Goal: Task Accomplishment & Management: Use online tool/utility

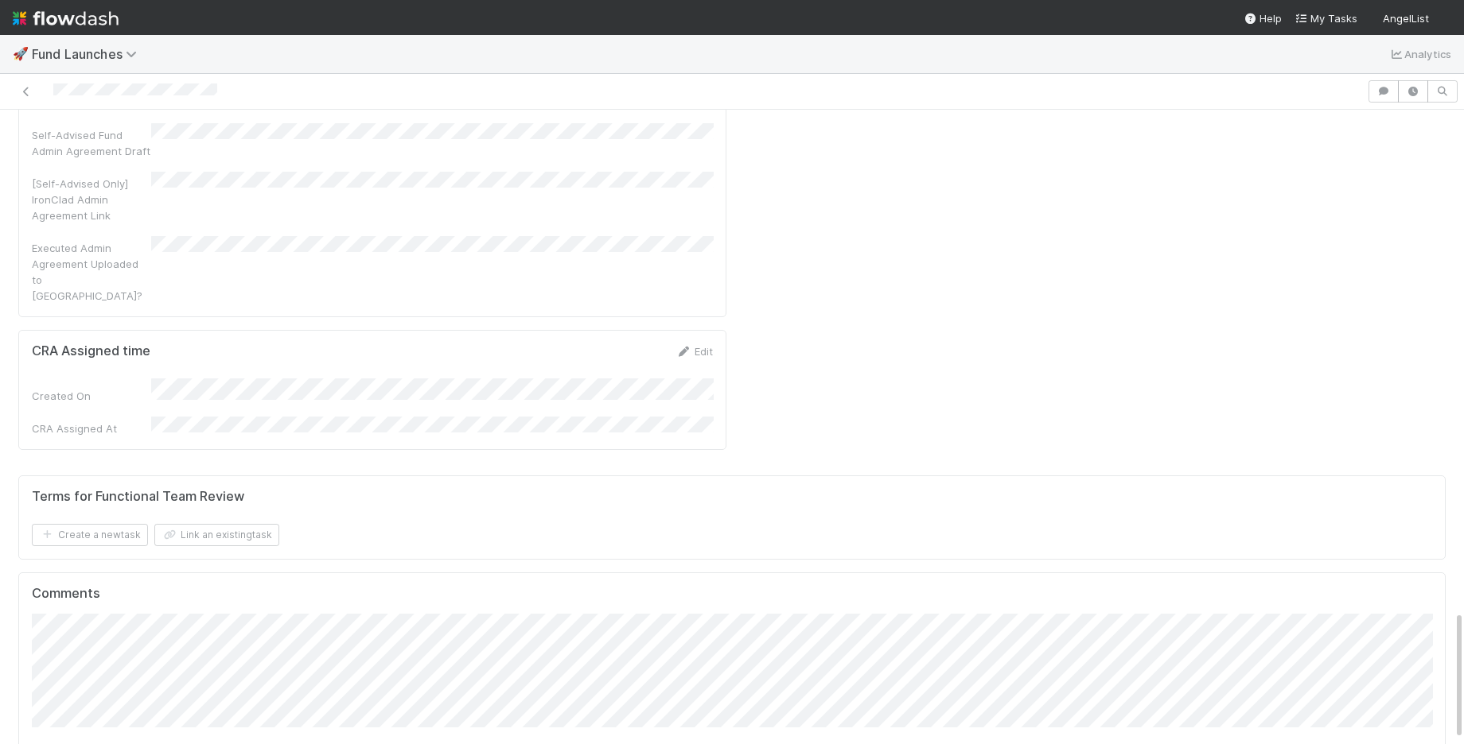
scroll to position [2468, 0]
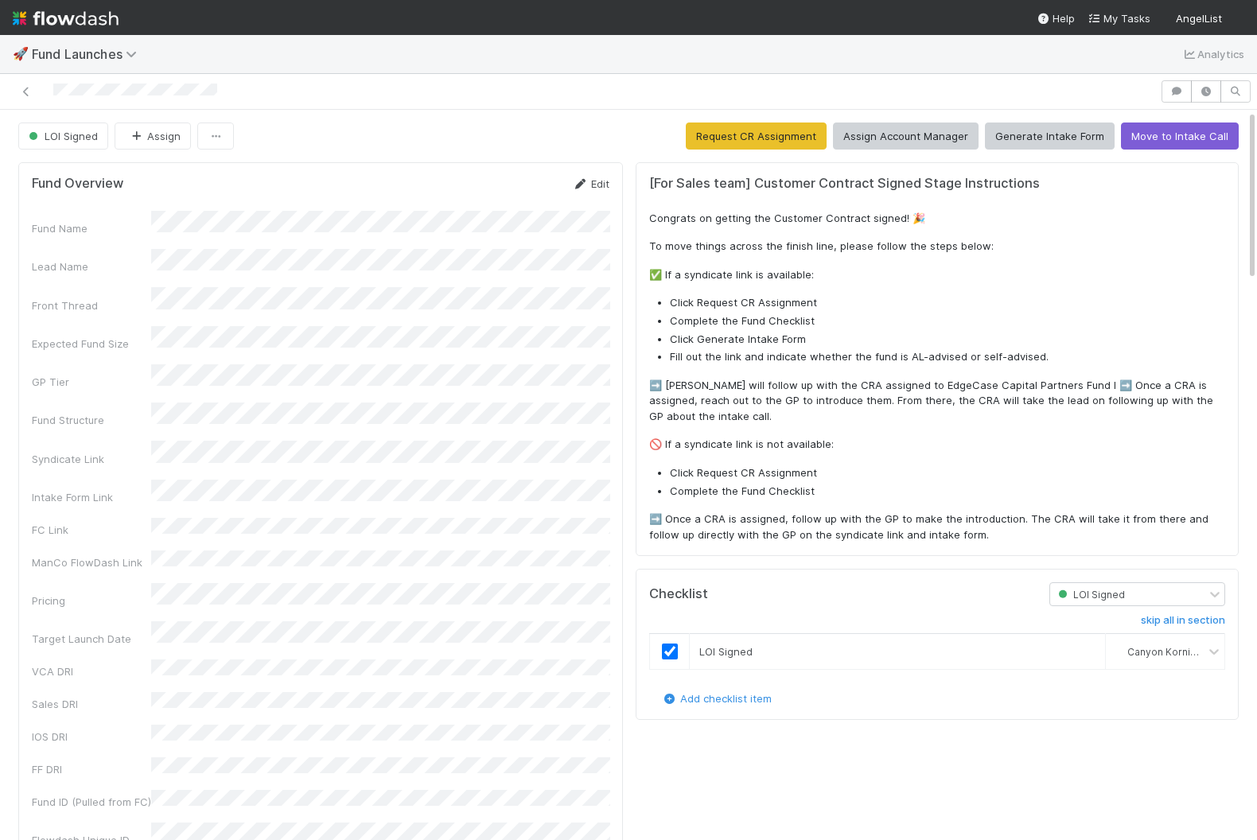
click at [590, 177] on link "Edit" at bounding box center [590, 183] width 37 height 13
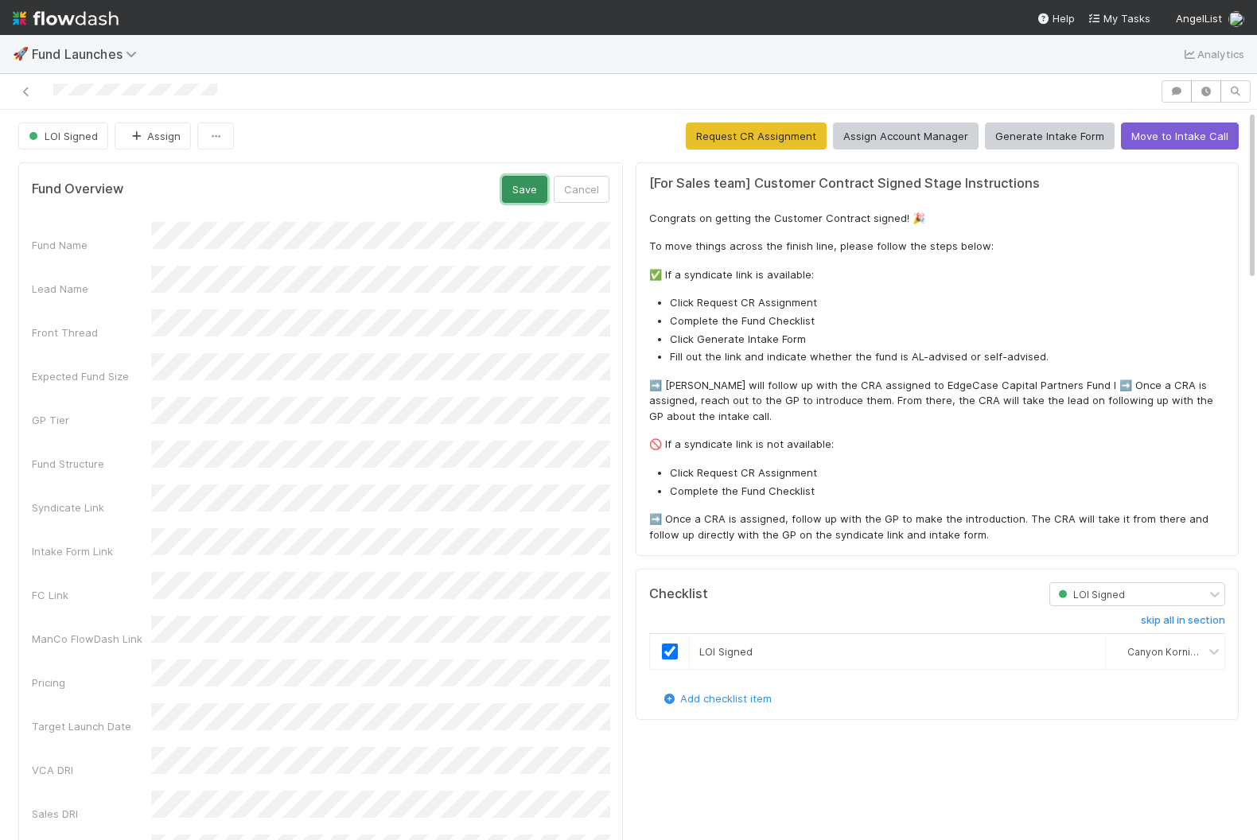
click at [527, 194] on button "Save" at bounding box center [524, 189] width 45 height 27
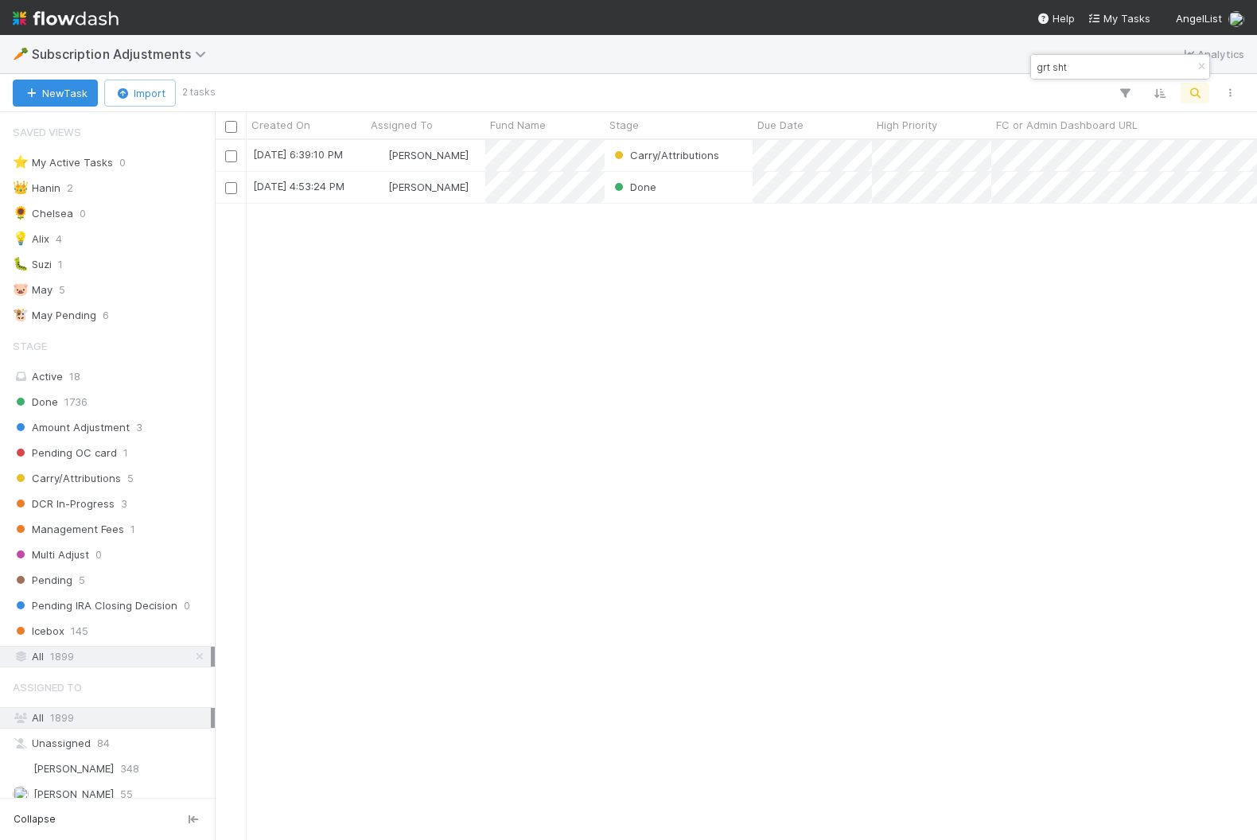
scroll to position [700, 1042]
click at [80, 10] on img at bounding box center [66, 18] width 106 height 27
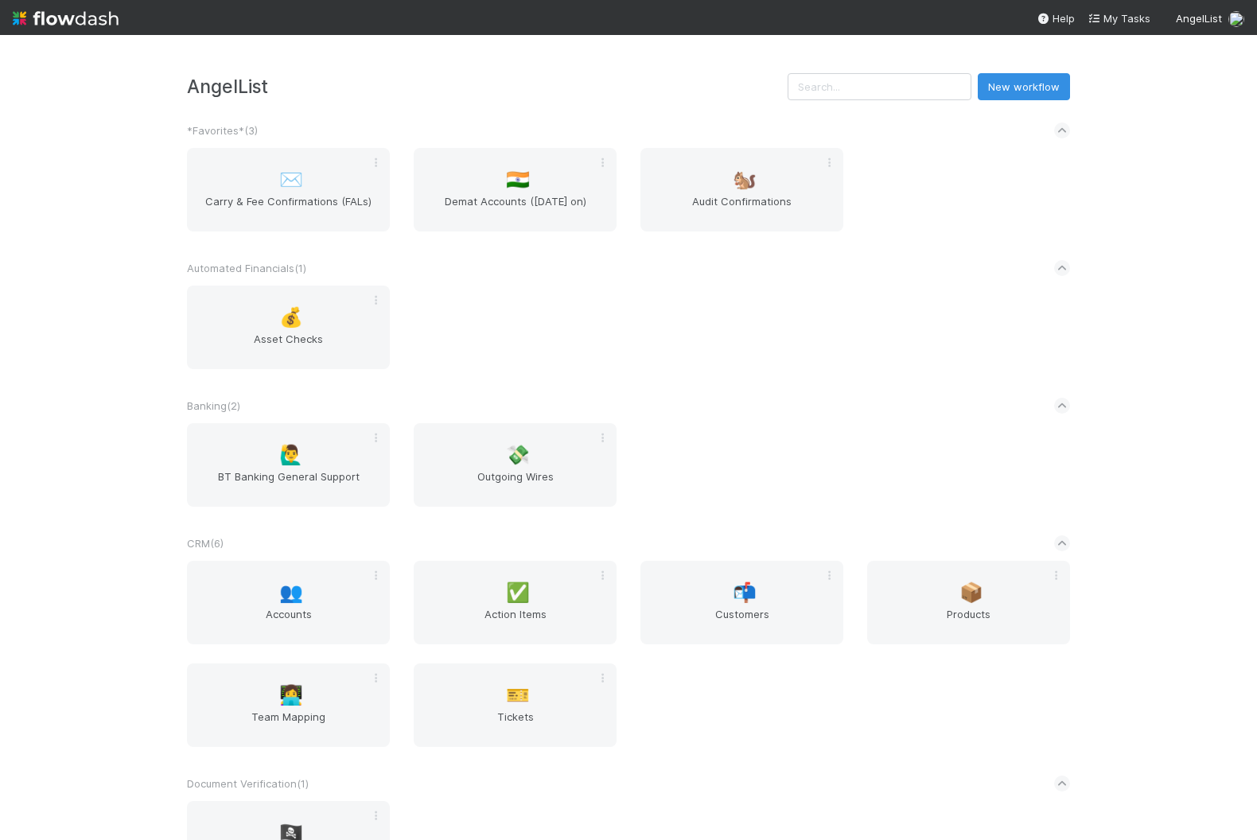
scroll to position [1719, 0]
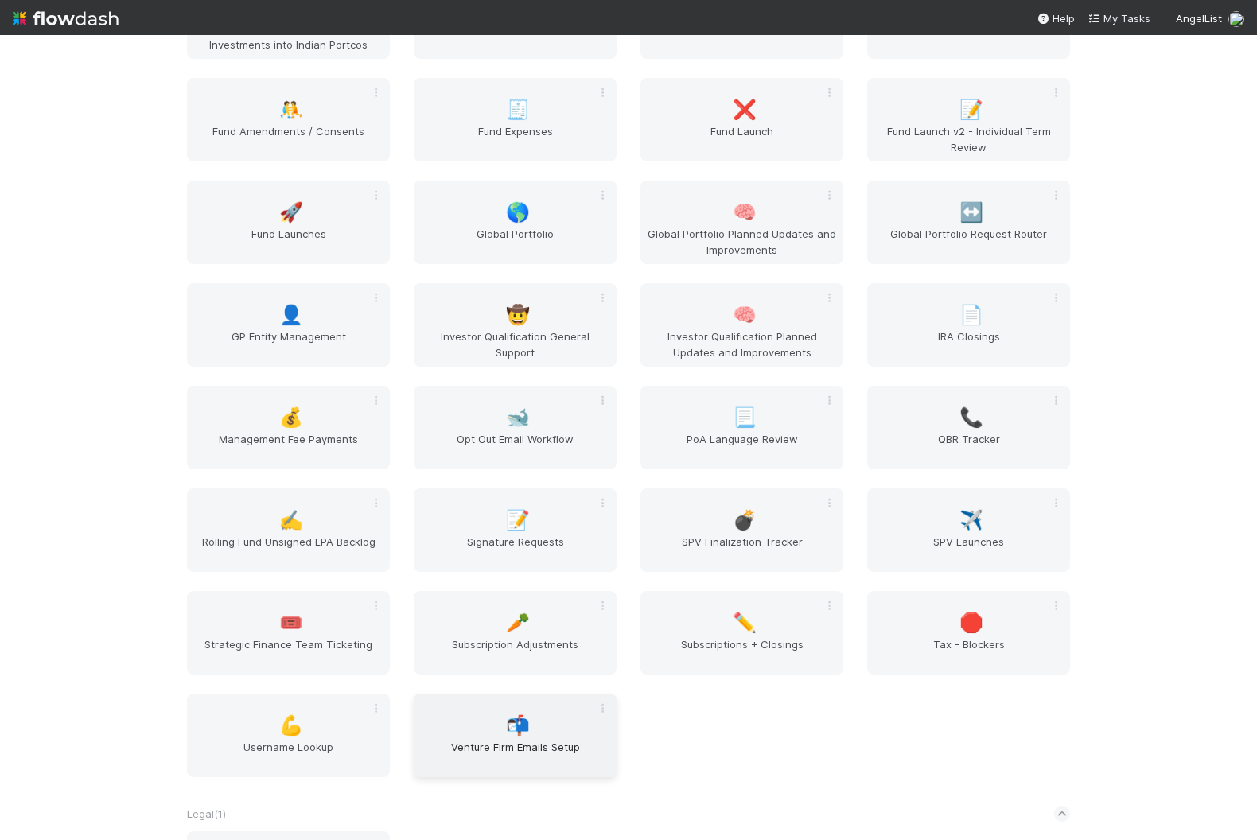
click at [491, 711] on div "📬 Venture Firm Emails Setup" at bounding box center [515, 736] width 203 height 84
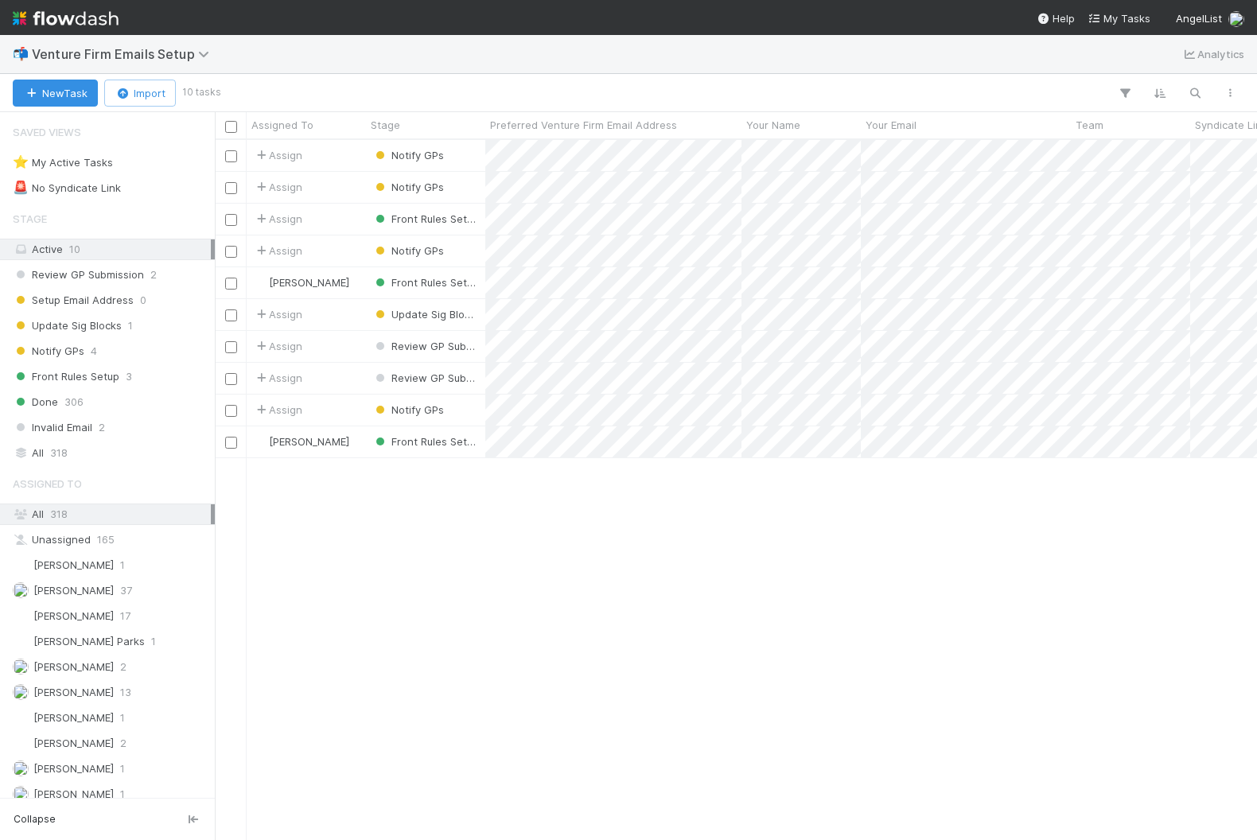
scroll to position [700, 1042]
click at [51, 90] on button "New Task" at bounding box center [55, 93] width 85 height 27
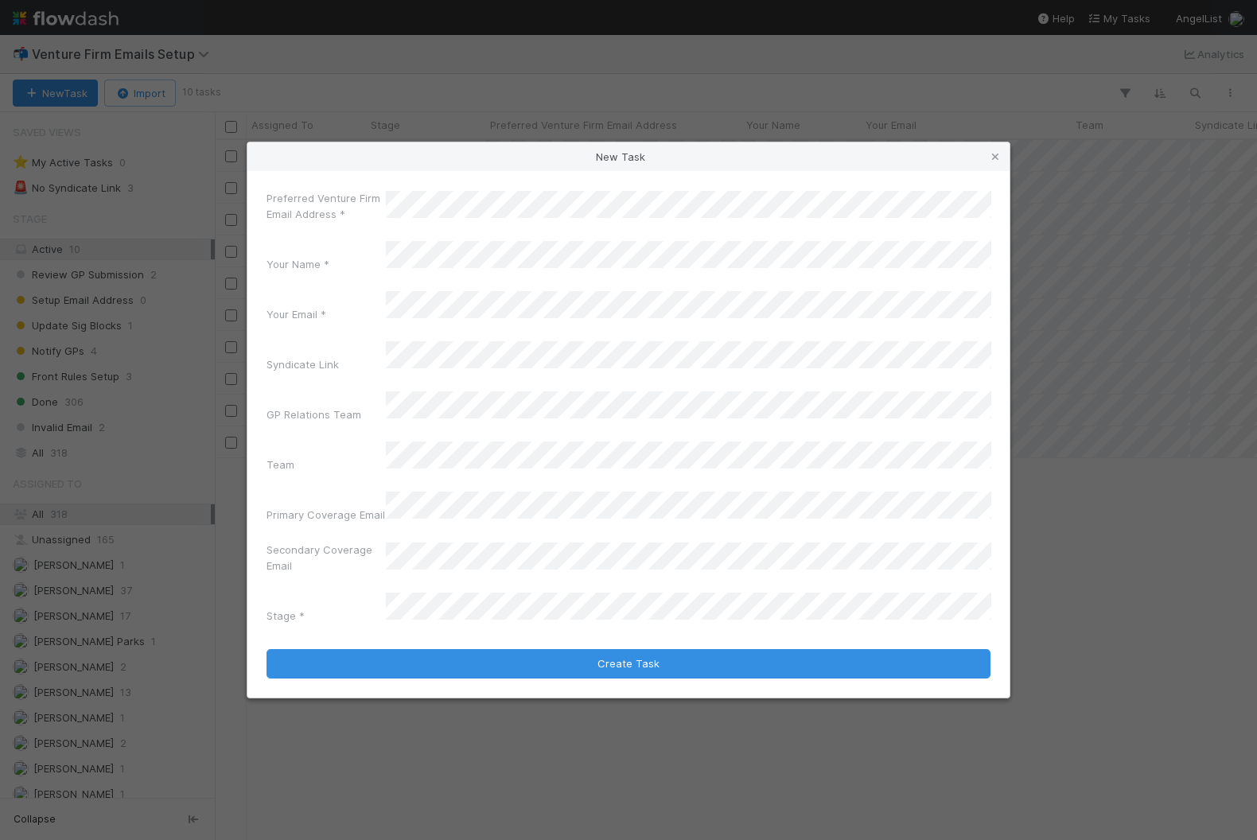
click at [437, 272] on div "Preferred Venture Firm Email Address * Your Name * Your Email * Syndicate Link …" at bounding box center [628, 410] width 724 height 440
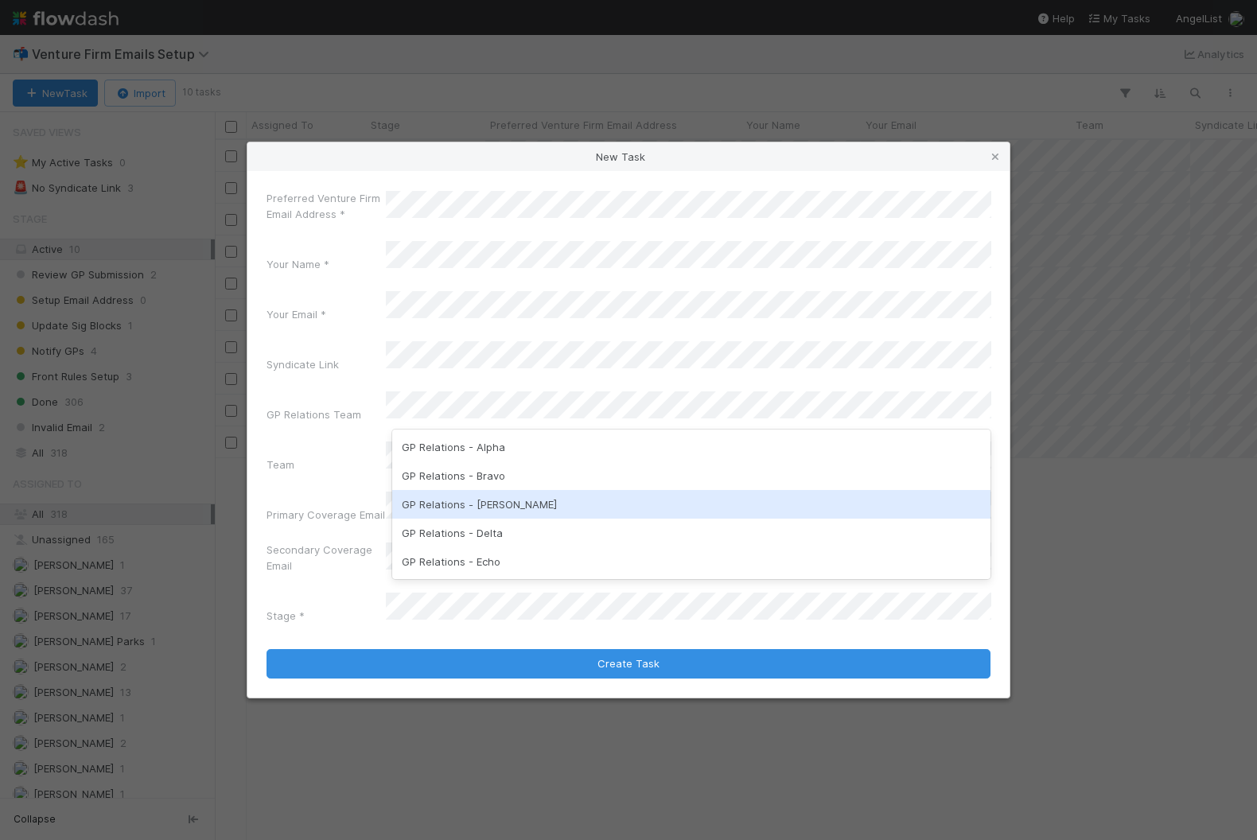
click at [469, 500] on div "GP Relations - [PERSON_NAME]" at bounding box center [691, 504] width 599 height 29
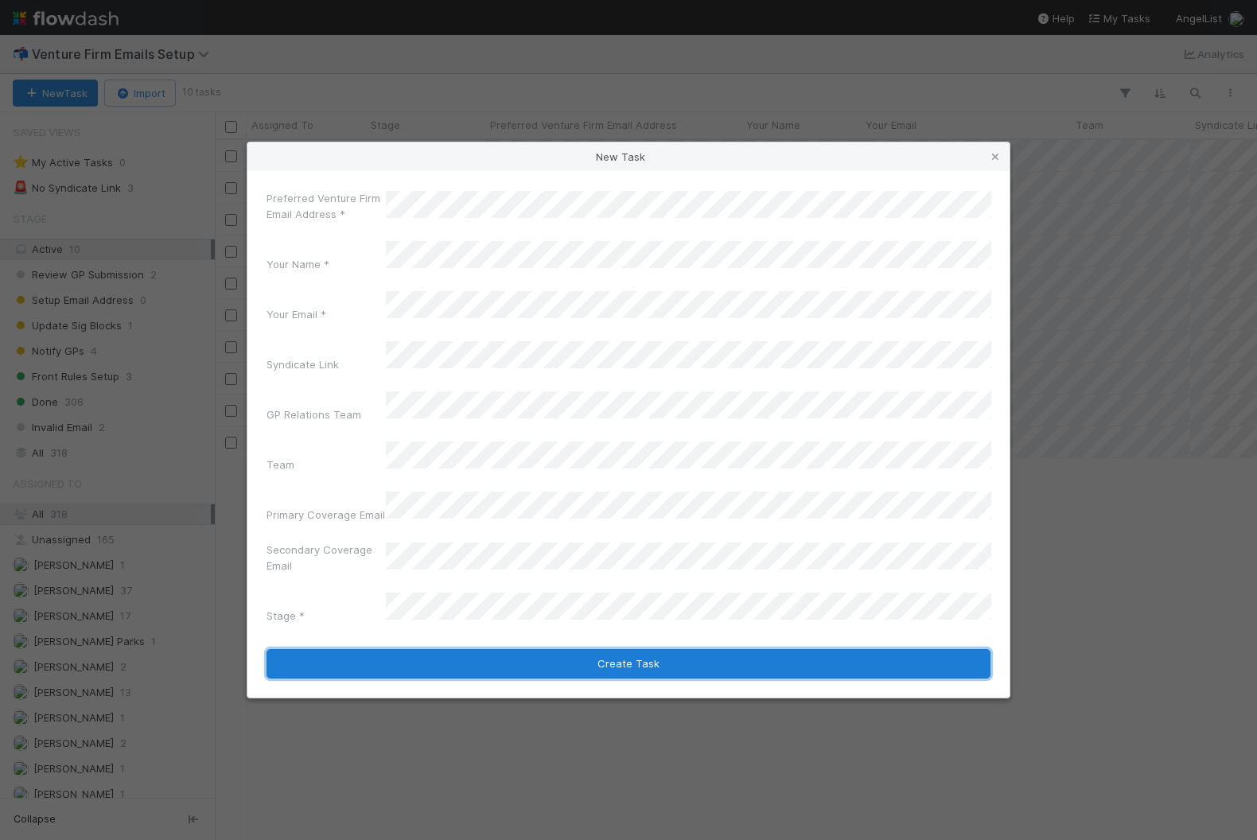
click at [451, 649] on button "Create Task" at bounding box center [628, 664] width 724 height 30
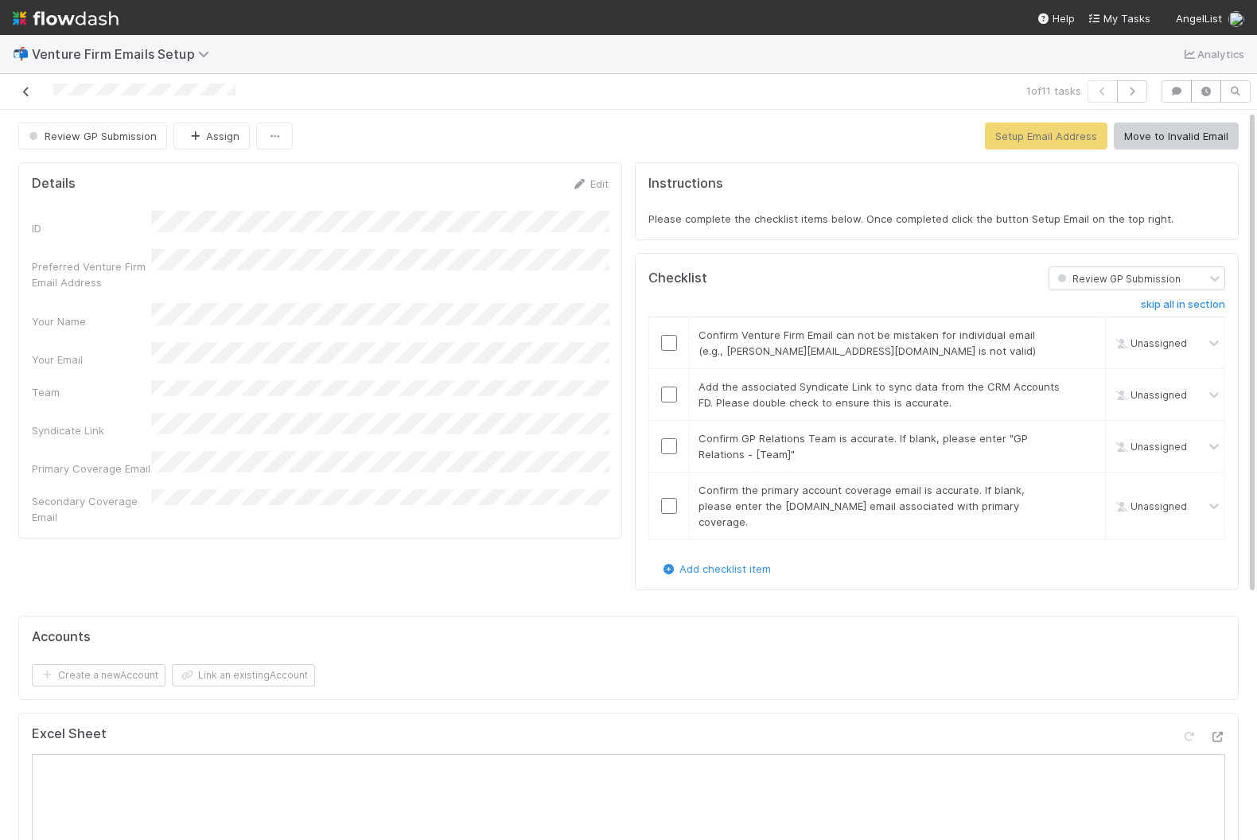
click at [29, 91] on icon at bounding box center [26, 92] width 16 height 10
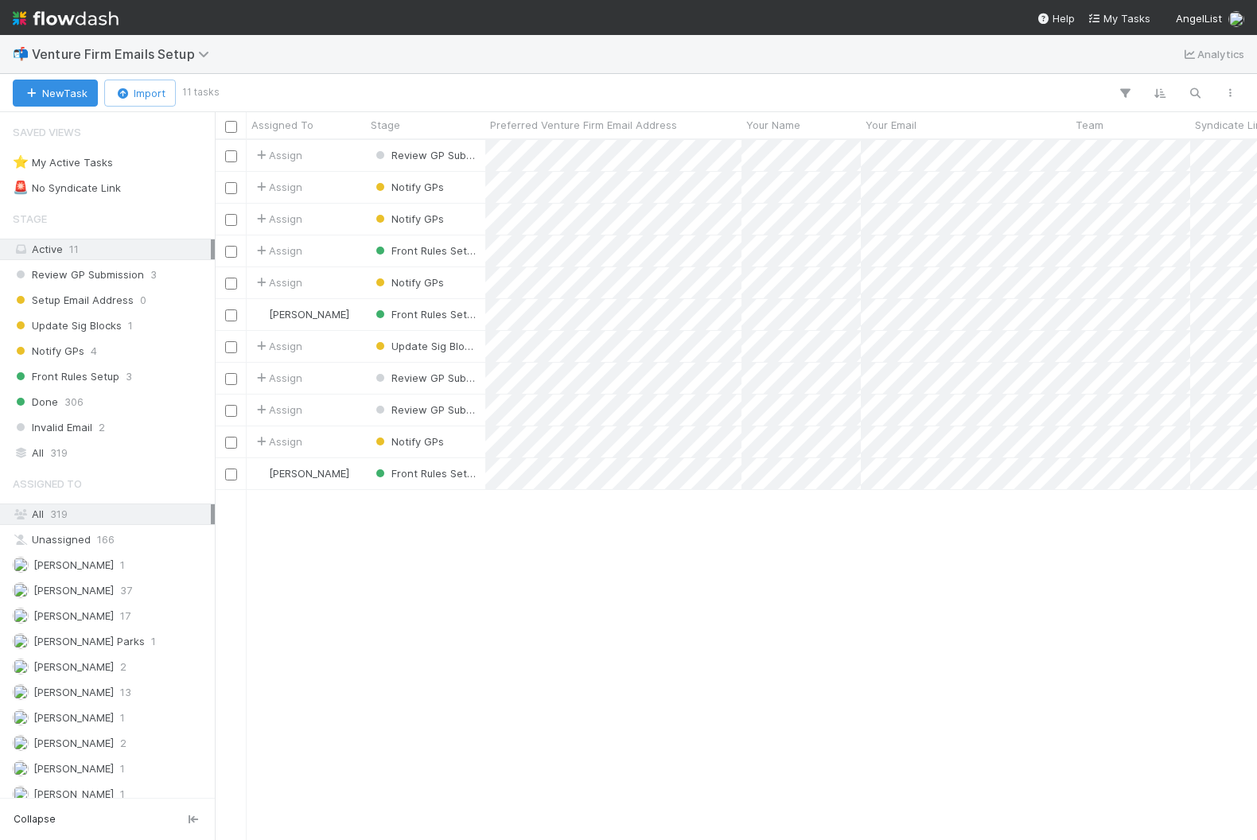
scroll to position [700, 1042]
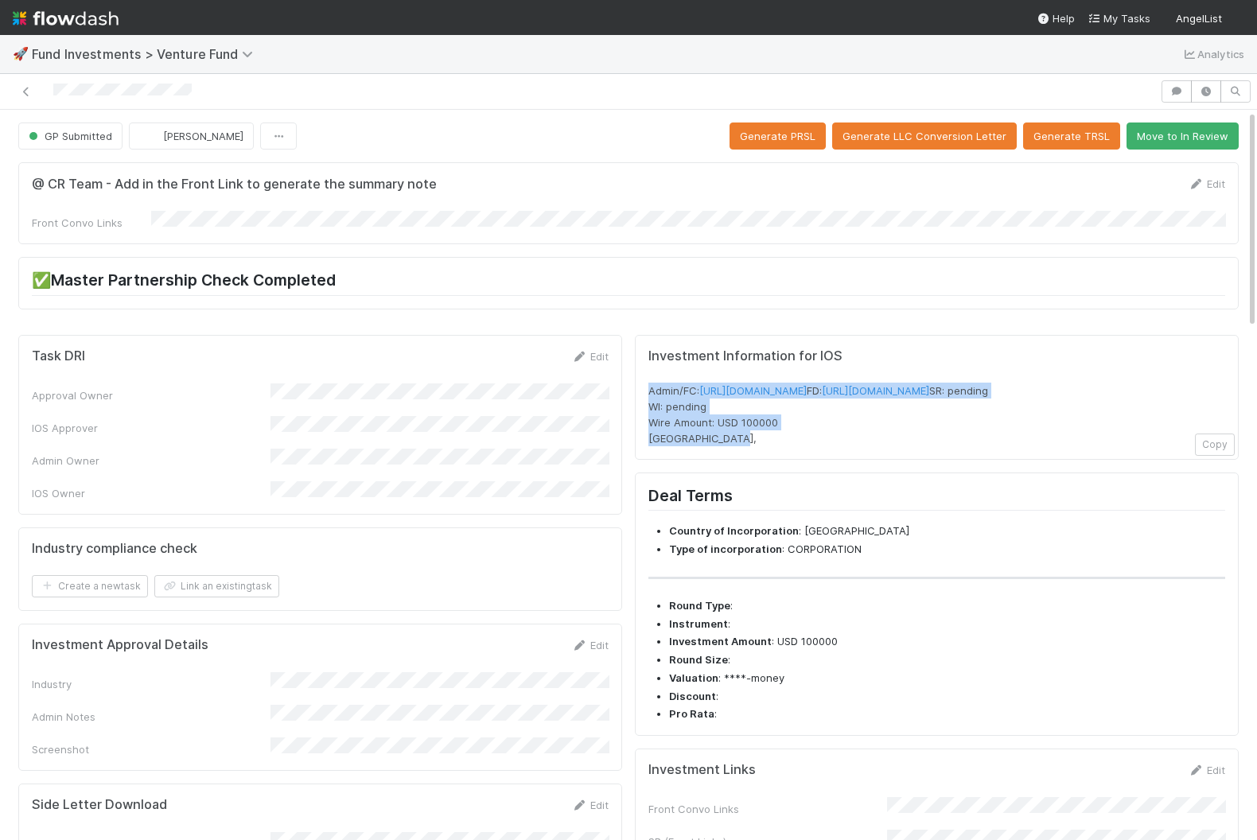
drag, startPoint x: 763, startPoint y: 462, endPoint x: 647, endPoint y: 385, distance: 139.4
click at [647, 385] on div "Investment Information for IOS Admin/FC: https://venture.angellist.com/v/admin/…" at bounding box center [937, 398] width 604 height 126
copy span "Admin/FC: https://venture.angellist.com/v/admin/funds/investment/29345 FD: http…"
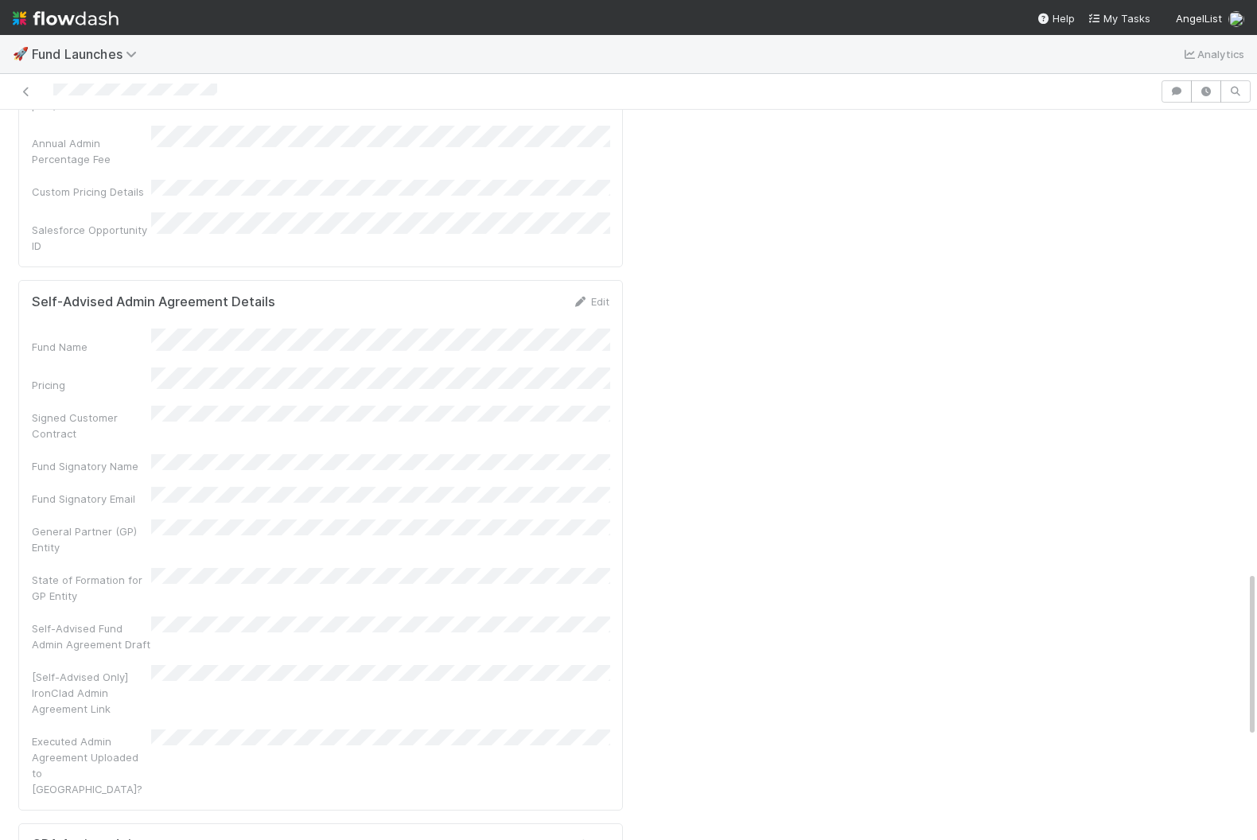
scroll to position [2019, 0]
